Goal: Transaction & Acquisition: Purchase product/service

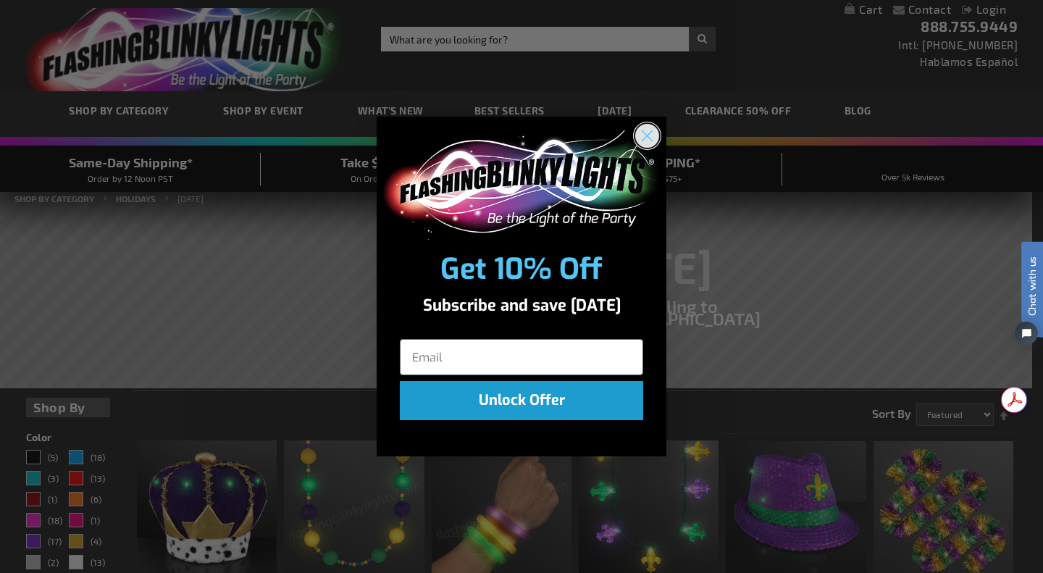
click at [651, 132] on icon "Close dialog" at bounding box center [647, 136] width 10 height 10
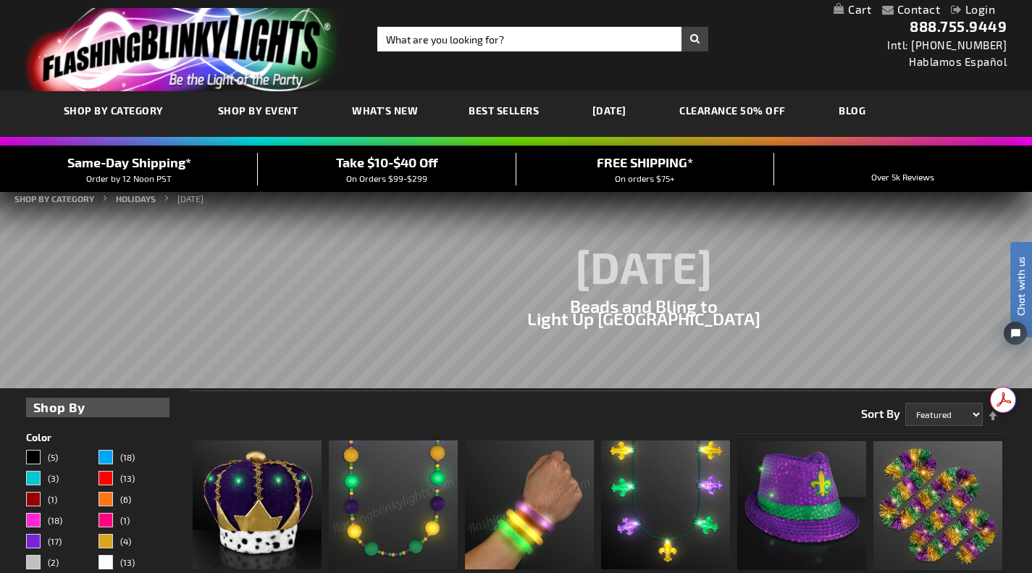
click at [614, 111] on link "[DATE]" at bounding box center [609, 110] width 56 height 49
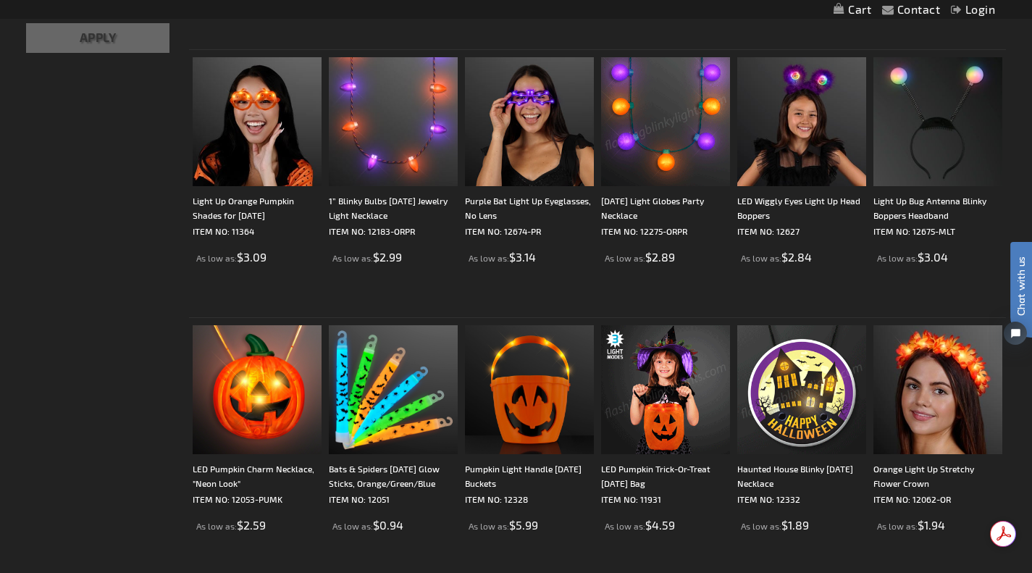
click at [626, 175] on img at bounding box center [665, 121] width 129 height 129
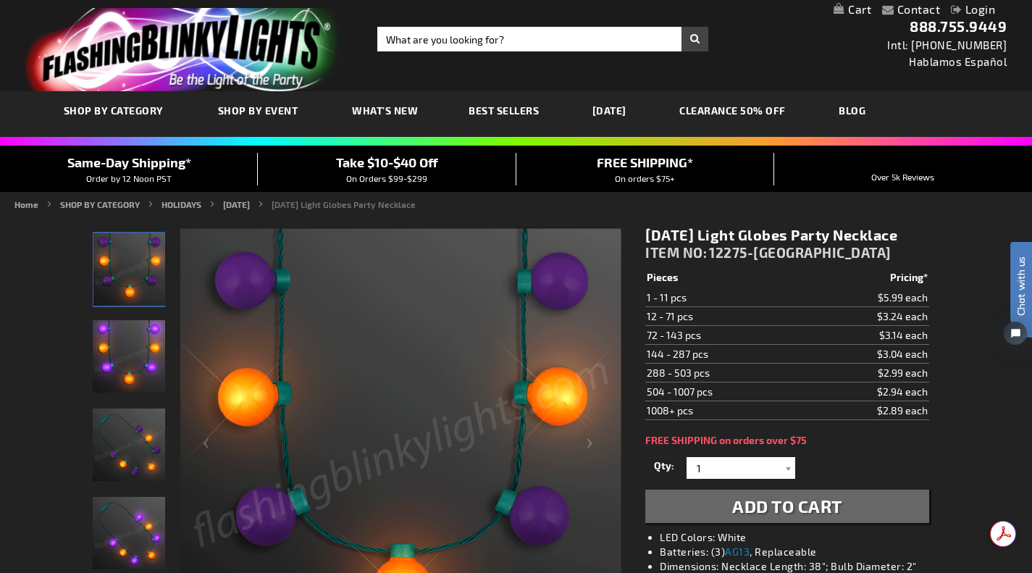
click at [114, 358] on img "Halloween Light Globes Party Necklace" at bounding box center [129, 356] width 72 height 72
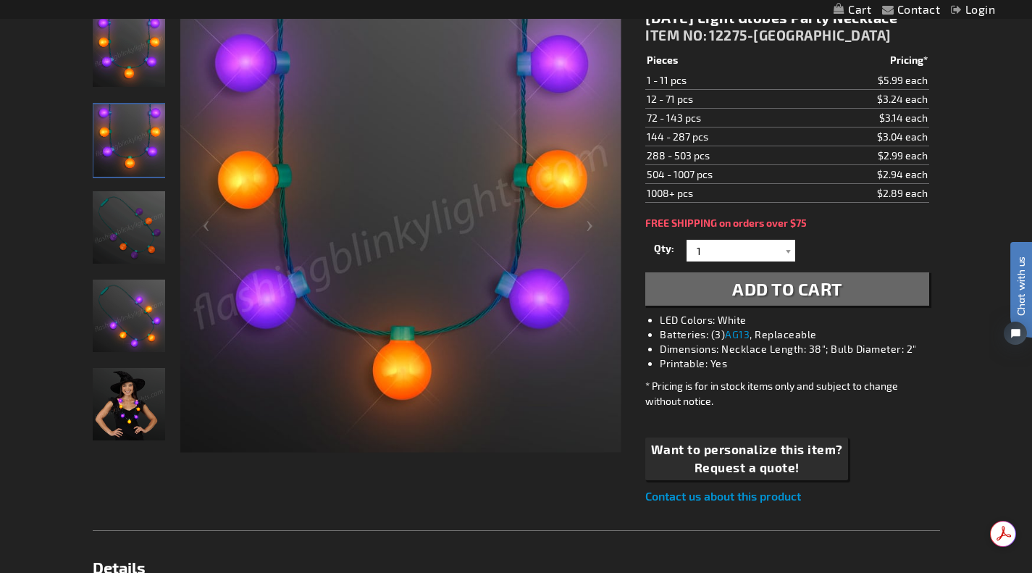
click at [140, 391] on img "Woman wearing Halloween Light Globes Party Necklace" at bounding box center [129, 404] width 72 height 72
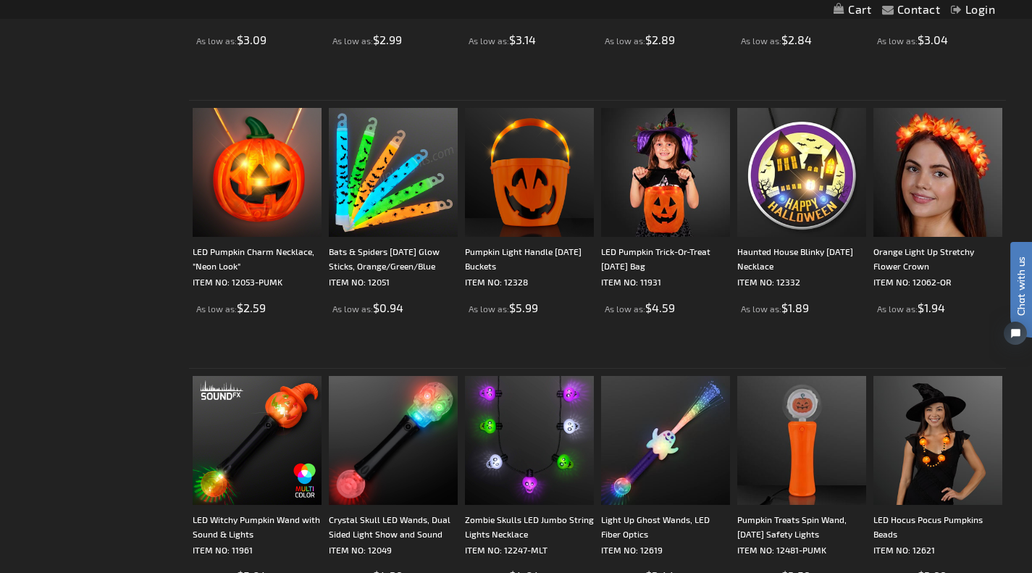
scroll to position [1014, 0]
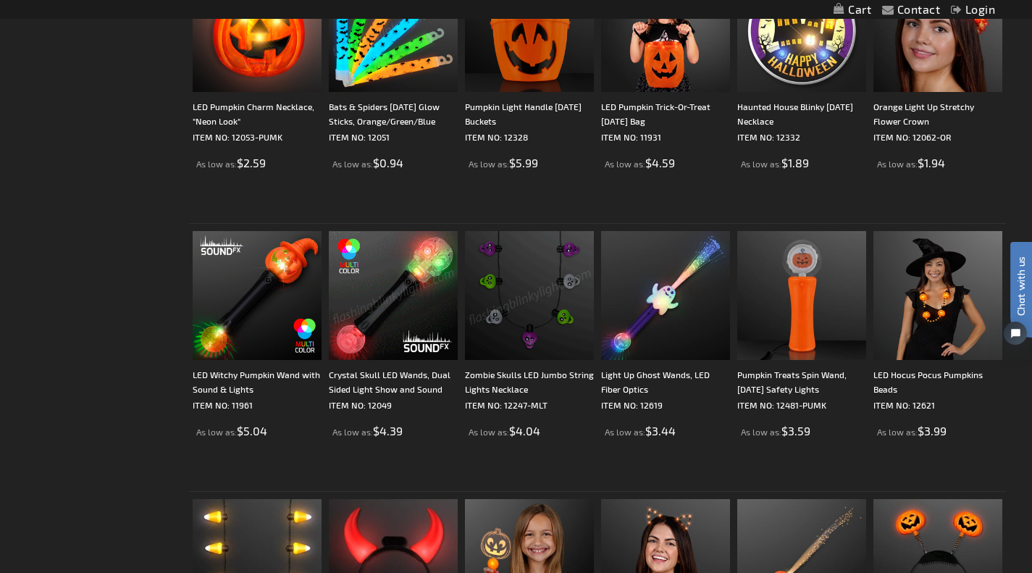
click at [496, 313] on img at bounding box center [529, 295] width 129 height 129
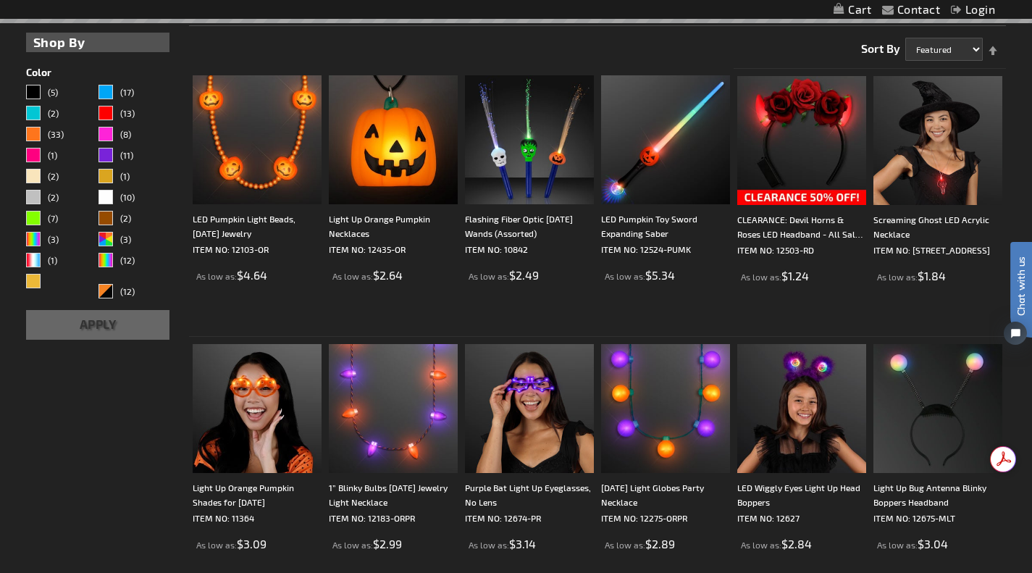
scroll to position [290, 0]
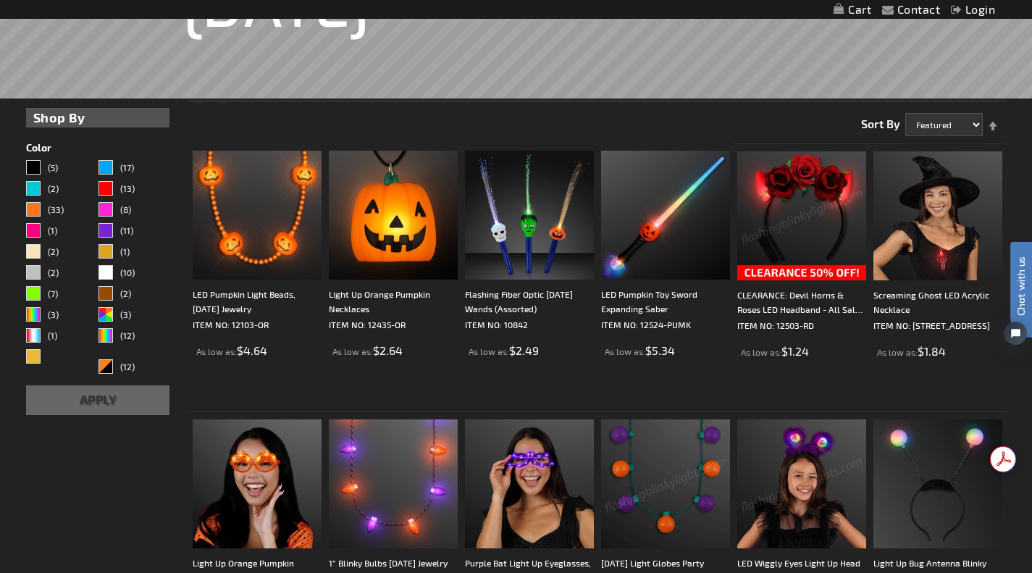
click at [794, 177] on img at bounding box center [801, 215] width 129 height 129
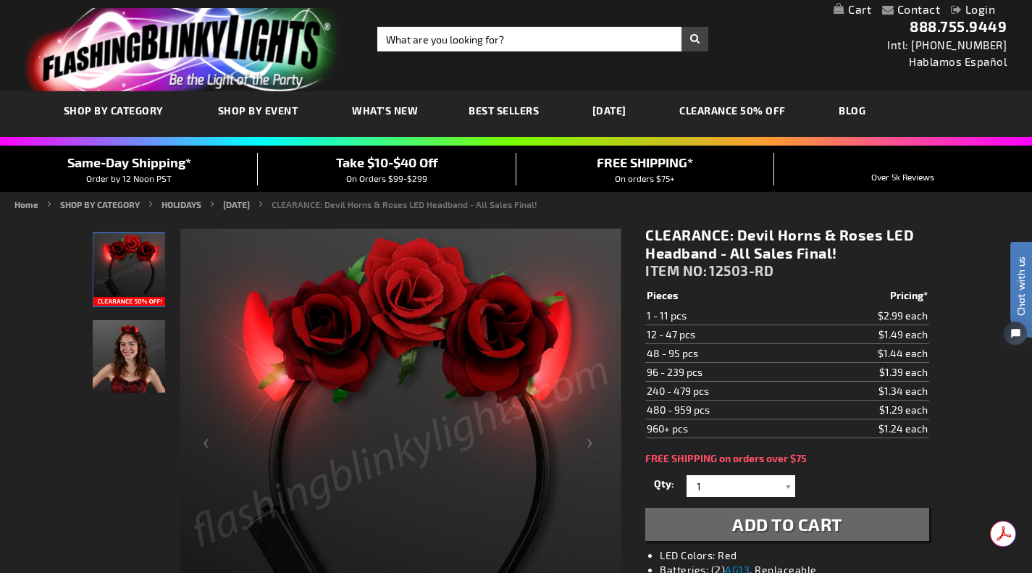
click at [110, 345] on img "Woman wearing Red Roses LED Devil Horns with Flowers" at bounding box center [129, 356] width 72 height 72
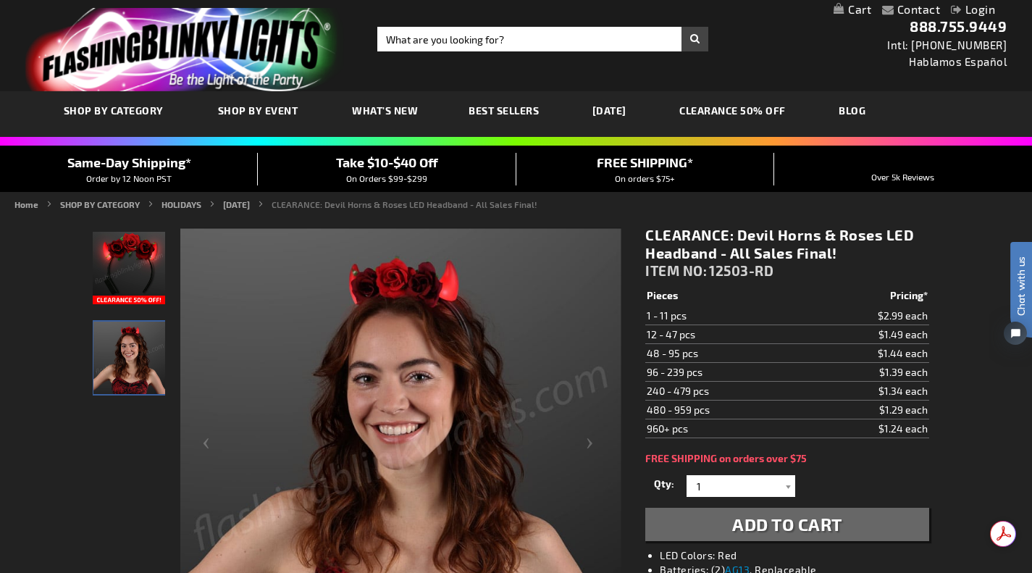
click at [133, 261] on img "Red Roses LED Devil Horns with Flowers" at bounding box center [129, 268] width 72 height 72
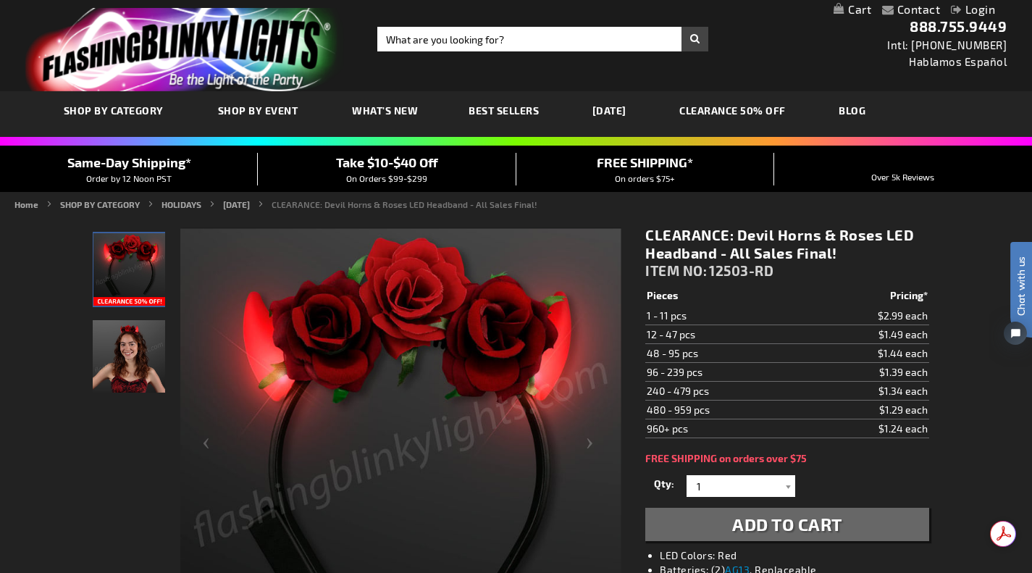
click at [759, 114] on link "CLEARANCE 50% OFF" at bounding box center [732, 110] width 128 height 49
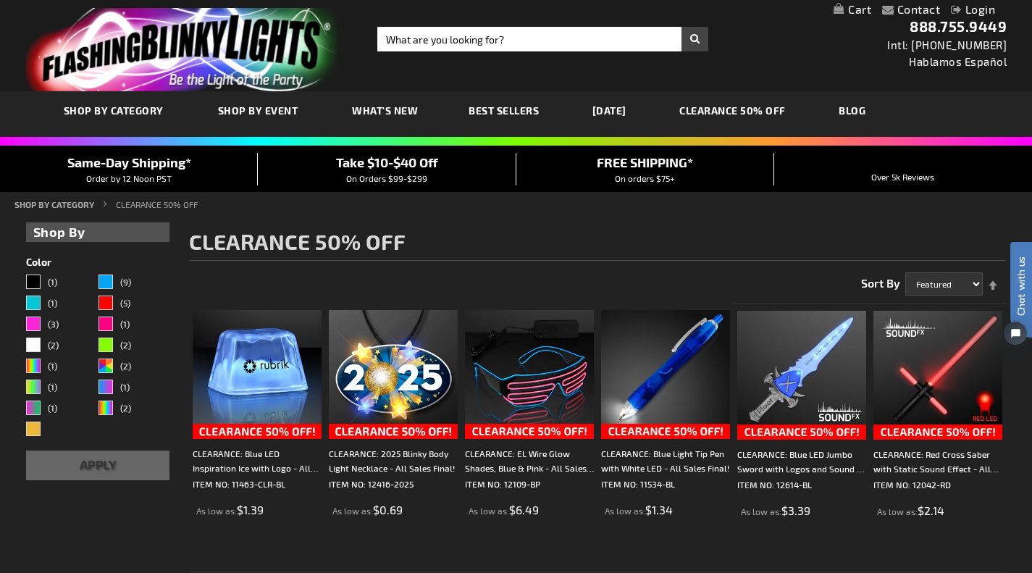
click at [631, 113] on link "[DATE]" at bounding box center [609, 110] width 56 height 49
